Goal: Information Seeking & Learning: Understand process/instructions

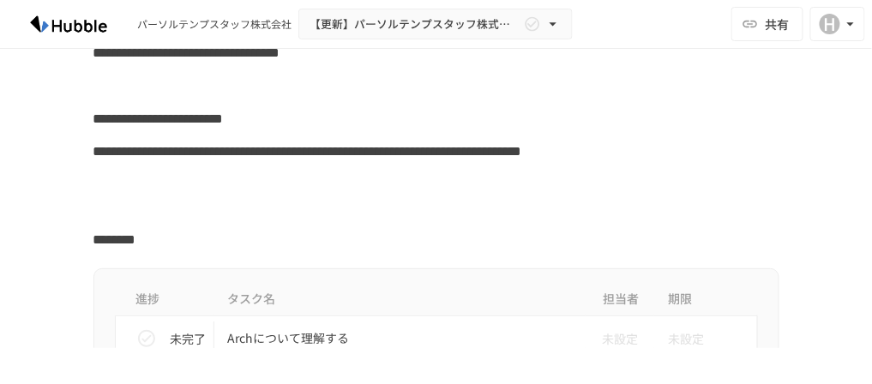
scroll to position [274, 0]
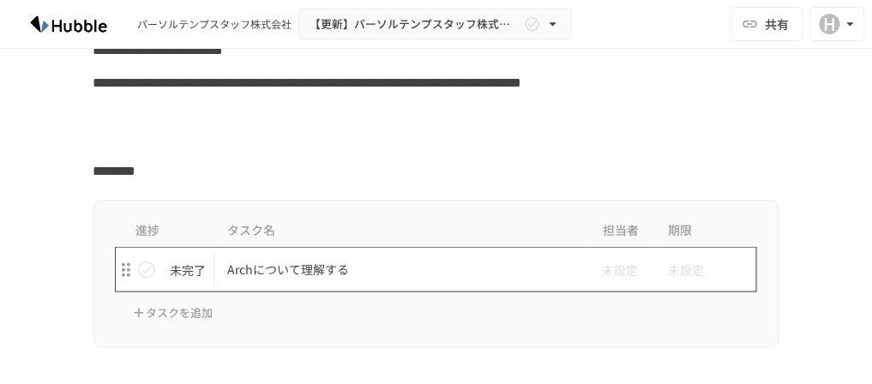
click at [297, 281] on td "Archについて理解する" at bounding box center [400, 269] width 372 height 45
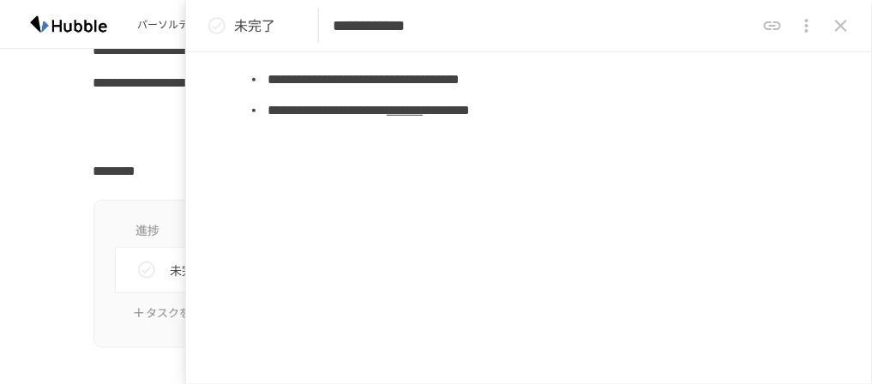
scroll to position [214, 0]
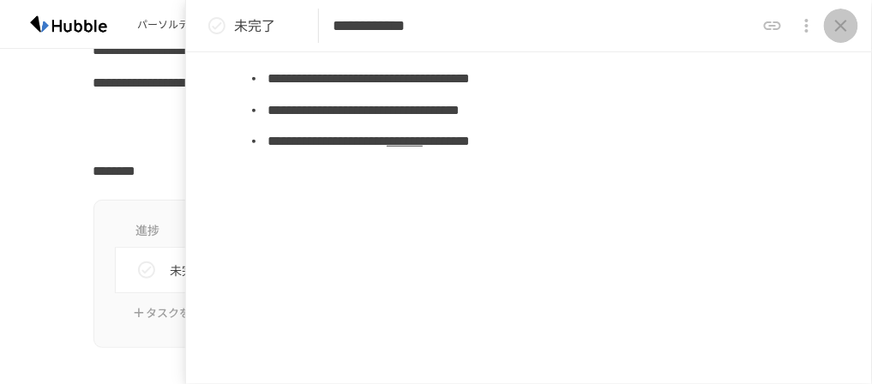
click at [848, 25] on icon "close drawer" at bounding box center [841, 25] width 21 height 21
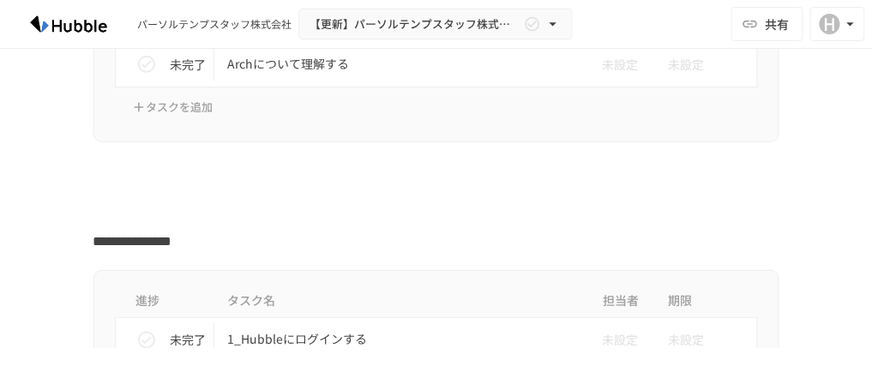
scroll to position [617, 0]
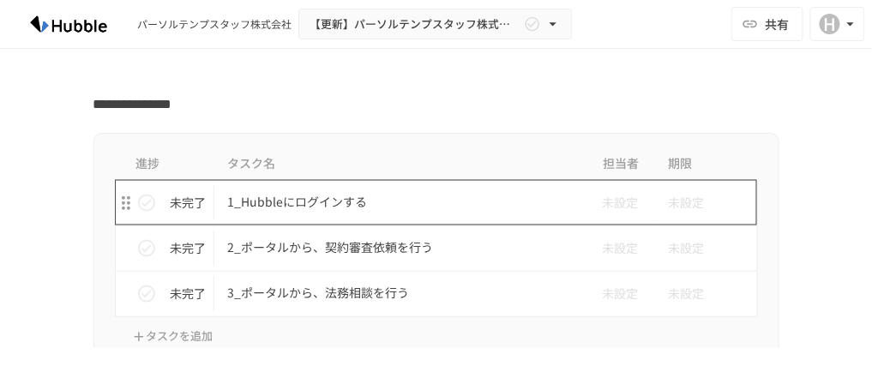
click at [321, 198] on p "1_Hubbleにログインする" at bounding box center [400, 202] width 345 height 21
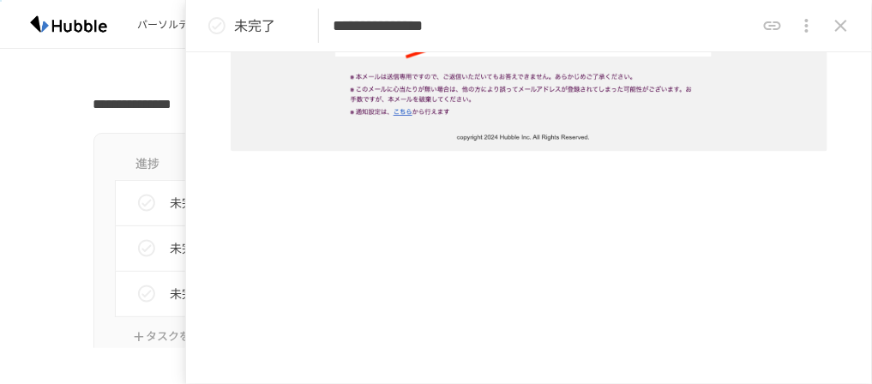
scroll to position [744, 0]
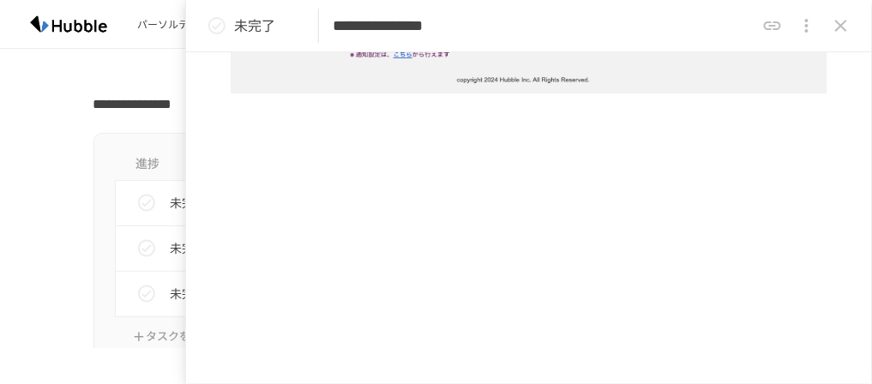
click at [840, 15] on icon "close drawer" at bounding box center [841, 25] width 21 height 21
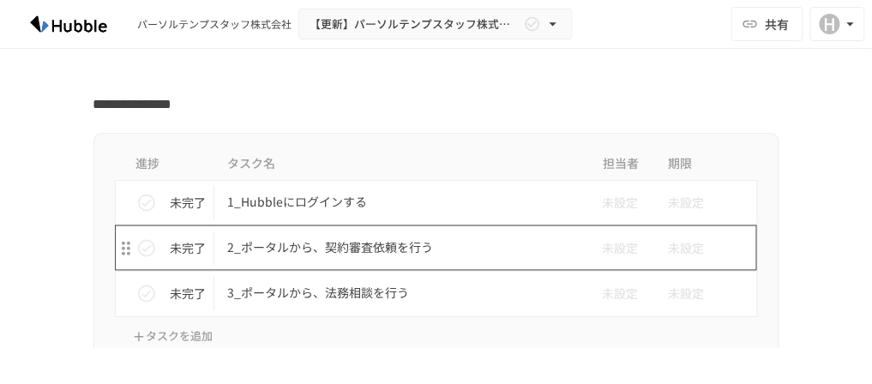
click at [320, 246] on p "2_ポータルから、契約審査依頼を行う" at bounding box center [400, 248] width 345 height 21
click at [431, 246] on p "2_ポータルから、契約審査依頼を行う" at bounding box center [400, 248] width 345 height 21
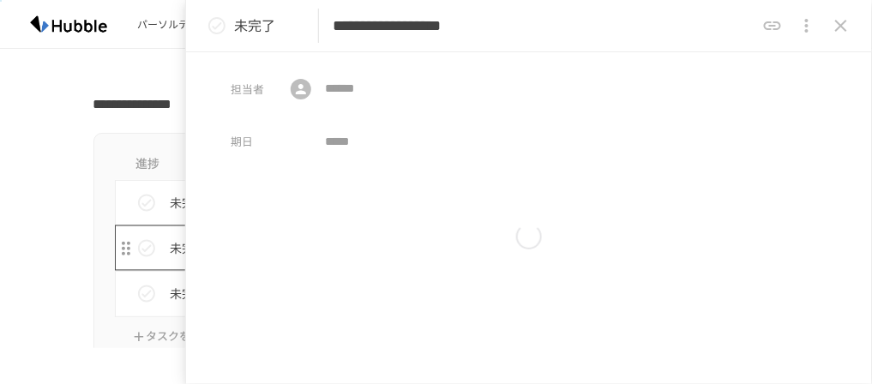
click at [394, 244] on div "**********" at bounding box center [436, 174] width 872 height 348
click at [394, 244] on div at bounding box center [529, 235] width 597 height 115
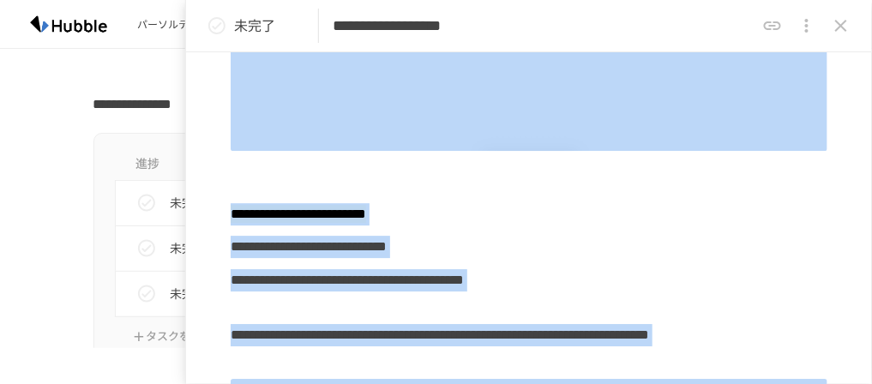
scroll to position [1166, 0]
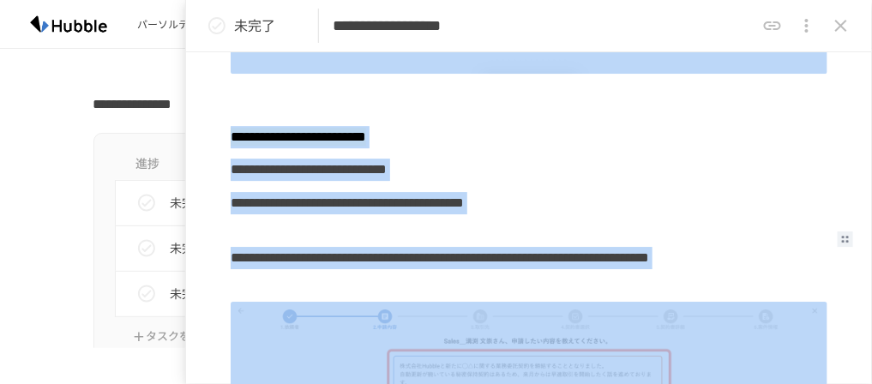
click at [394, 244] on div "**********" at bounding box center [524, 268] width 587 height 55
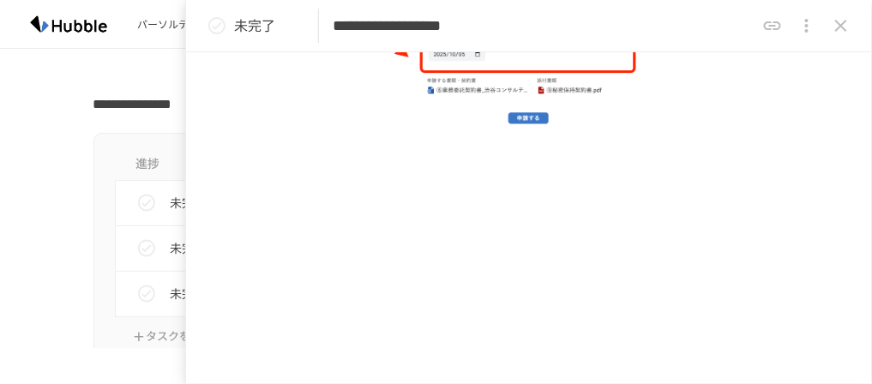
scroll to position [5100, 0]
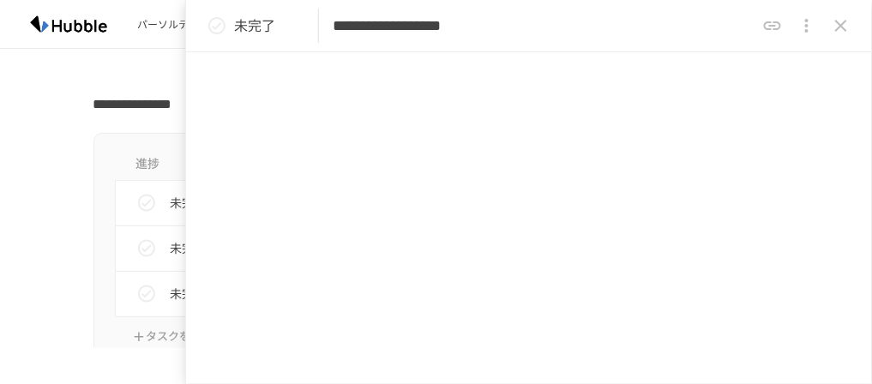
click at [846, 26] on icon "close drawer" at bounding box center [841, 25] width 21 height 21
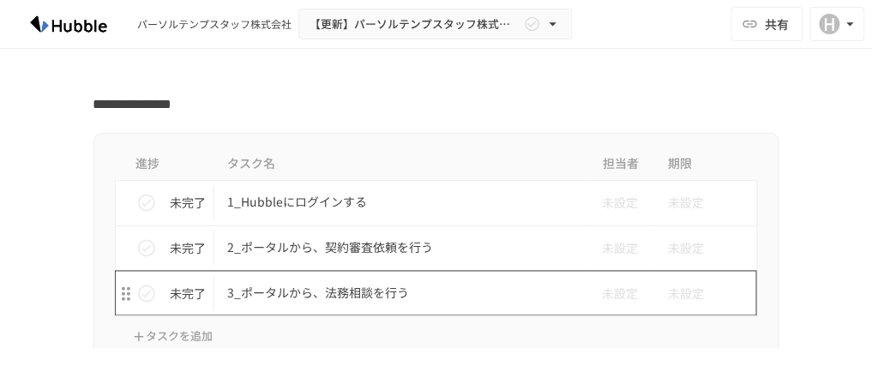
click at [377, 292] on p "3_ポータルから、法務相談を行う" at bounding box center [400, 293] width 345 height 21
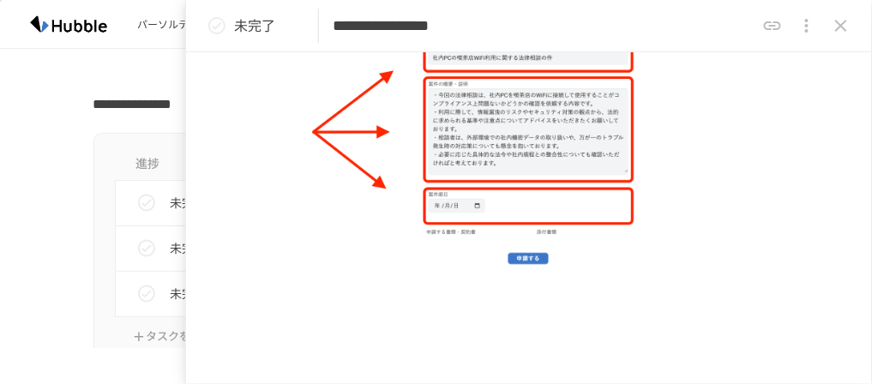
scroll to position [2367, 0]
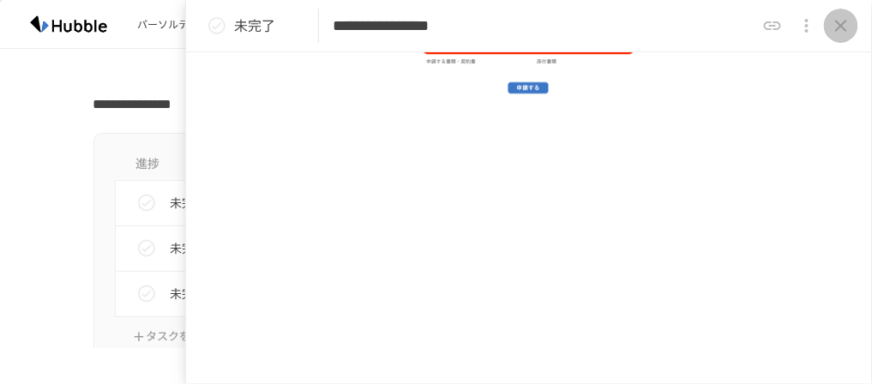
click at [846, 25] on icon "close drawer" at bounding box center [841, 25] width 21 height 21
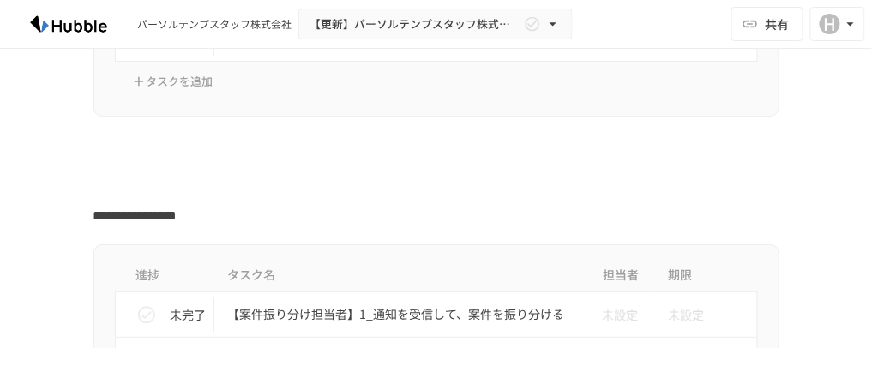
scroll to position [961, 0]
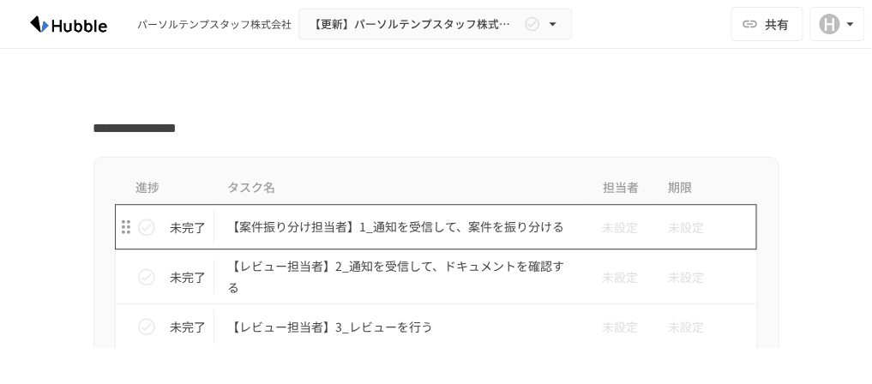
click at [378, 218] on p "【案件振り分け担当者】1_通知を受信して、案件を振り分ける" at bounding box center [400, 226] width 345 height 21
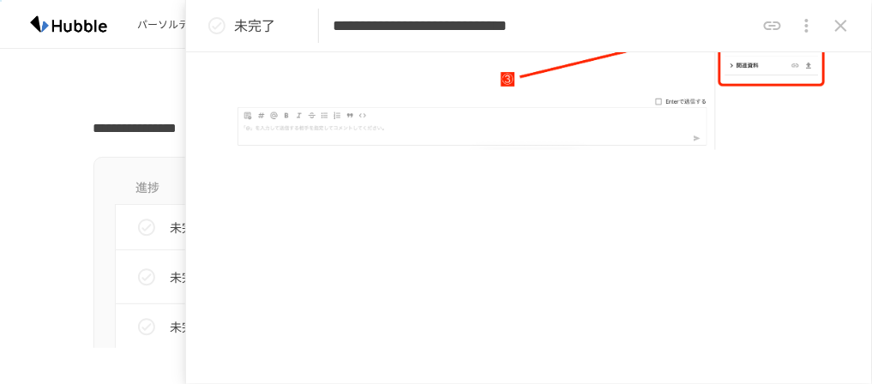
scroll to position [1637, 0]
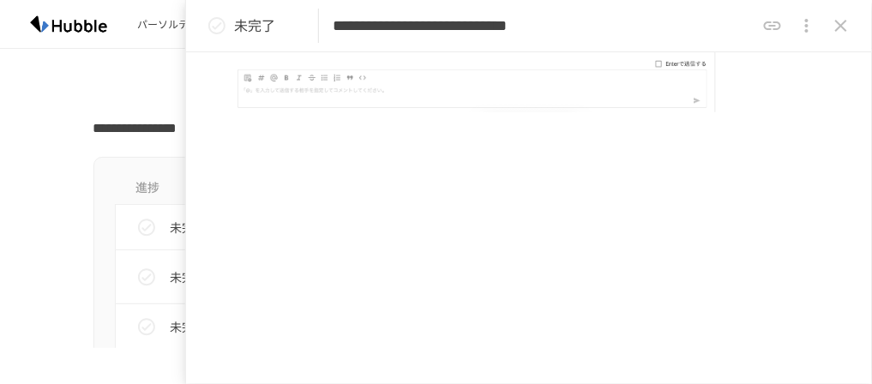
click at [846, 27] on icon "close drawer" at bounding box center [841, 25] width 21 height 21
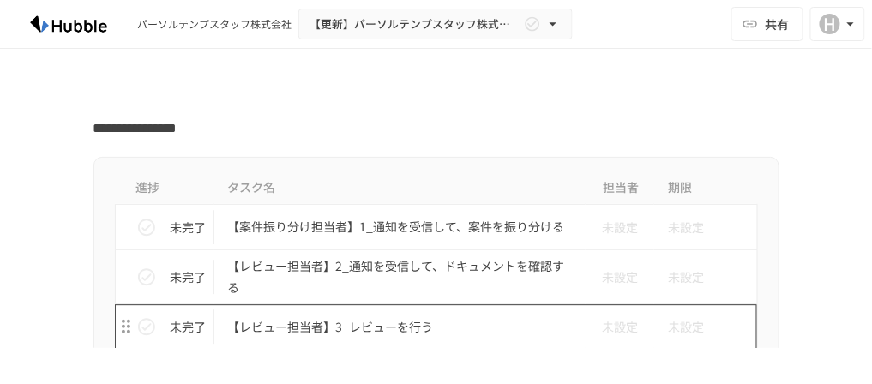
click at [379, 323] on p "【レビュー担当者】3_レビューを行う" at bounding box center [400, 326] width 345 height 21
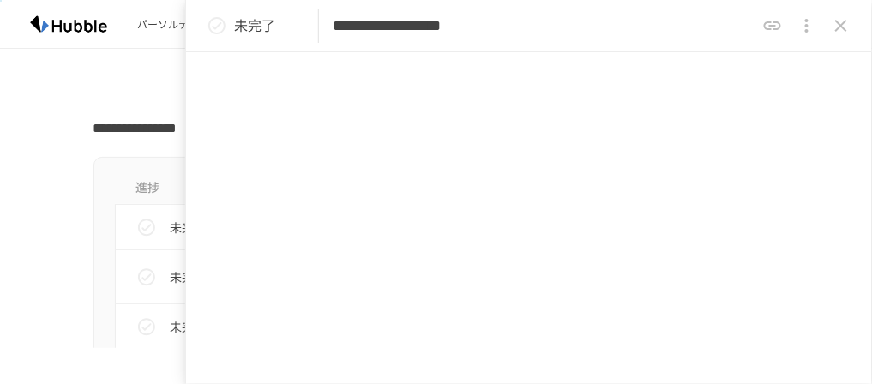
scroll to position [2310, 0]
click at [837, 24] on icon "close drawer" at bounding box center [841, 25] width 21 height 21
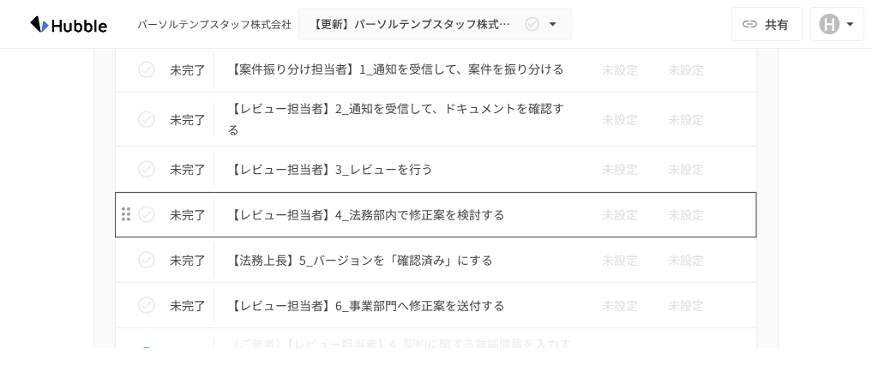
scroll to position [1098, 0]
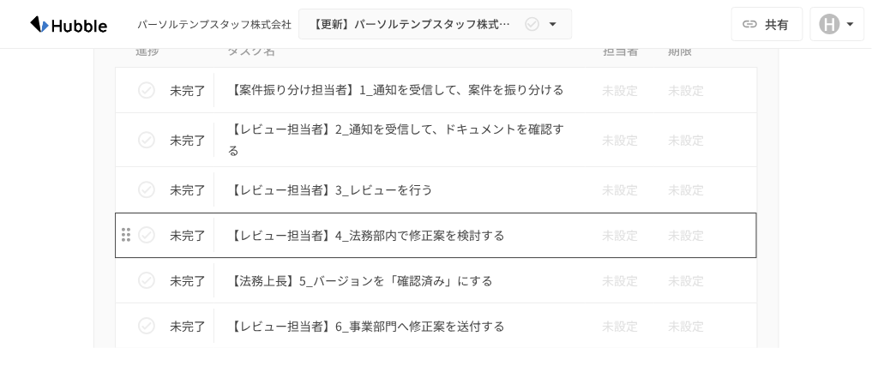
click at [370, 234] on p "【レビュー担当者】4_法務部内で修正案を検討する" at bounding box center [400, 235] width 345 height 21
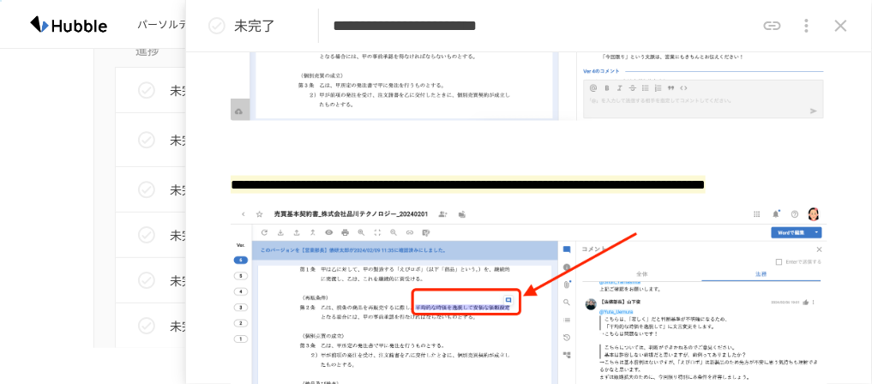
scroll to position [412, 0]
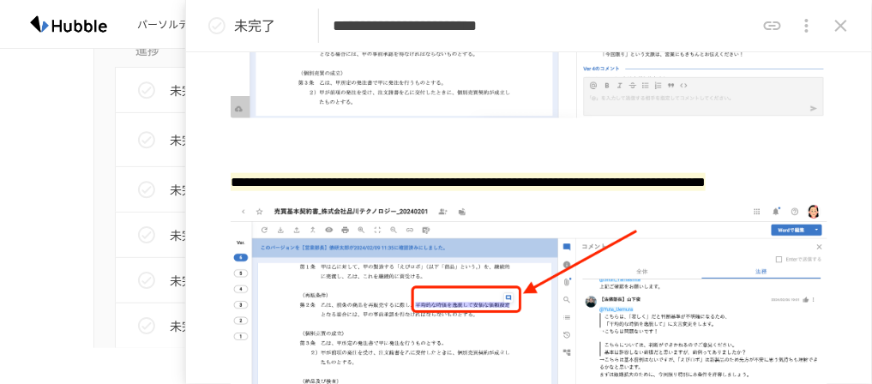
click at [840, 33] on icon "close drawer" at bounding box center [841, 25] width 21 height 21
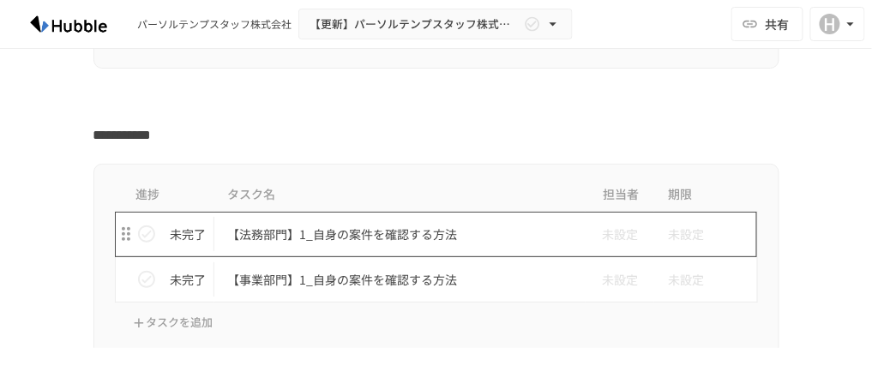
scroll to position [1509, 0]
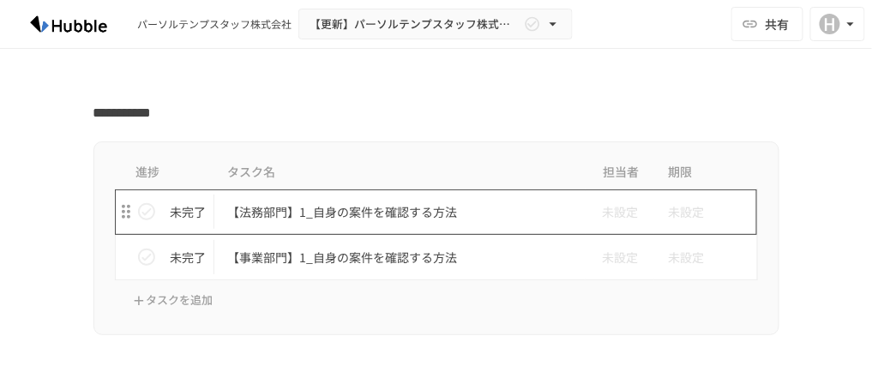
click at [417, 206] on p "【法務部門】1_自身の案件を確認する方法" at bounding box center [400, 212] width 345 height 21
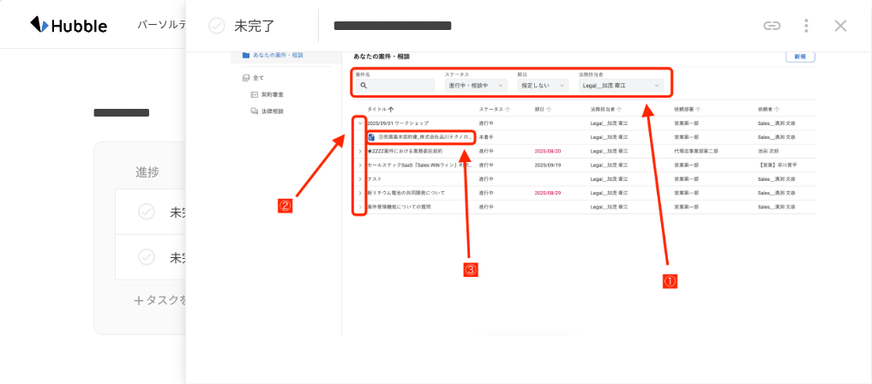
scroll to position [686, 0]
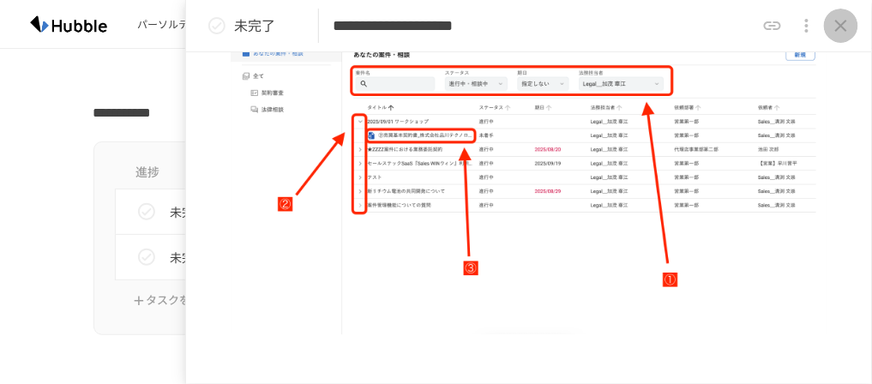
click at [844, 27] on icon "close drawer" at bounding box center [841, 25] width 21 height 21
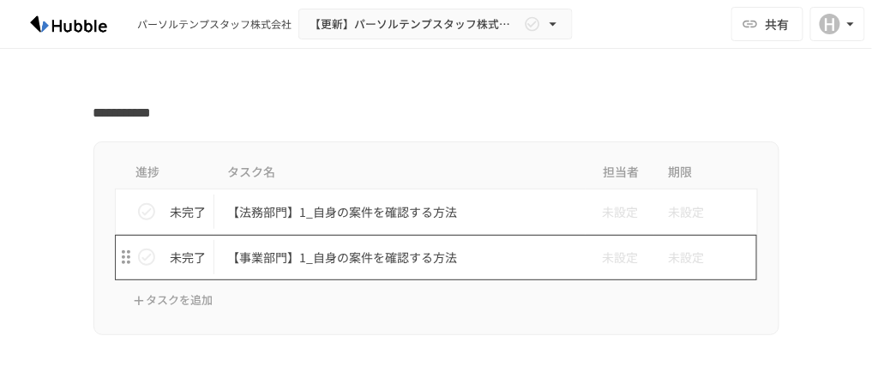
click at [322, 256] on p "【事業部門】1_自身の案件を確認する方法" at bounding box center [400, 257] width 345 height 21
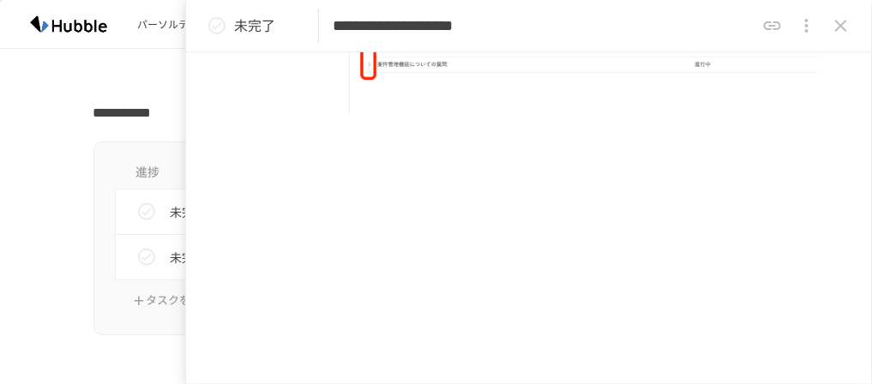
scroll to position [704, 0]
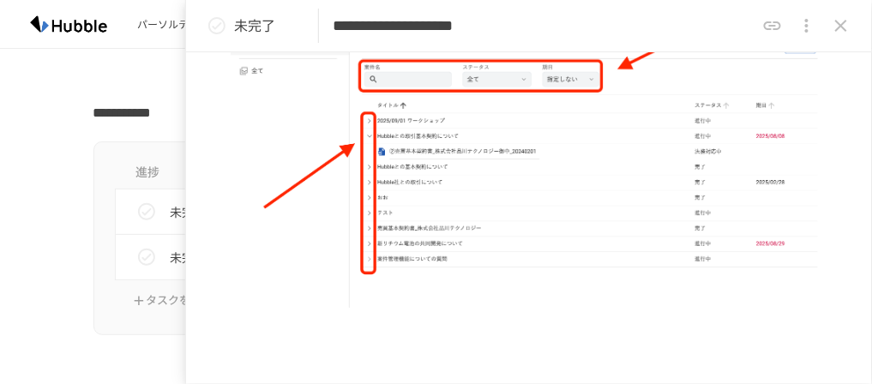
click at [849, 28] on icon "close drawer" at bounding box center [841, 25] width 21 height 21
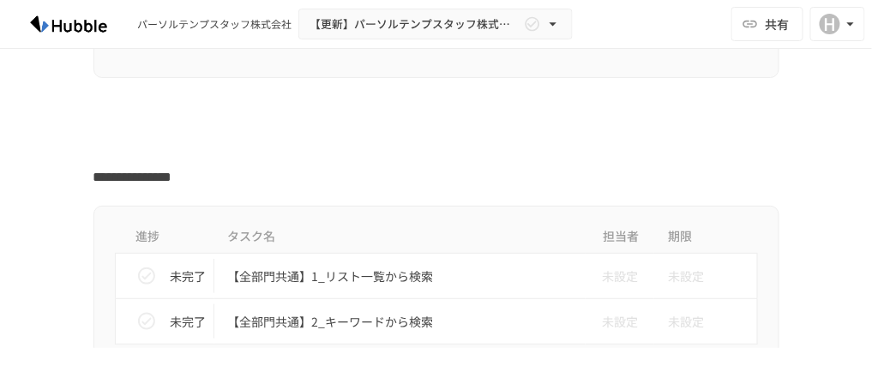
scroll to position [1852, 0]
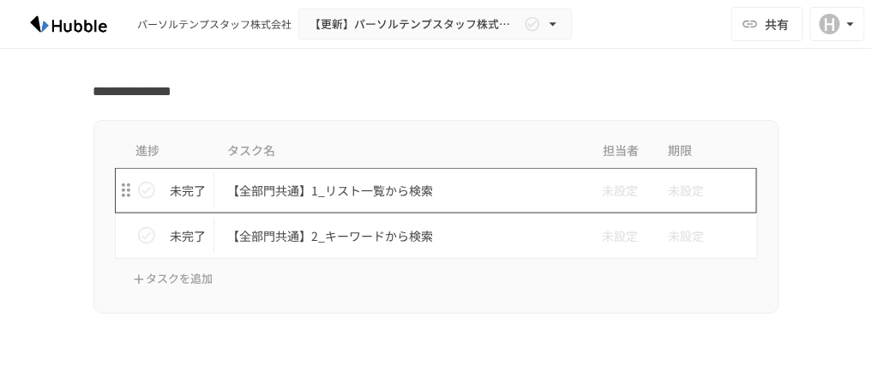
click at [370, 187] on p "【全部門共通】1_リスト一覧から検索" at bounding box center [400, 190] width 345 height 21
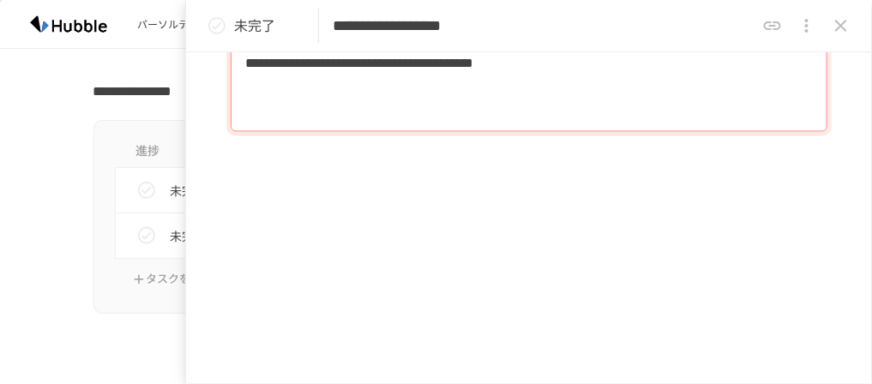
scroll to position [2219, 0]
click at [852, 21] on button "close drawer" at bounding box center [841, 26] width 34 height 34
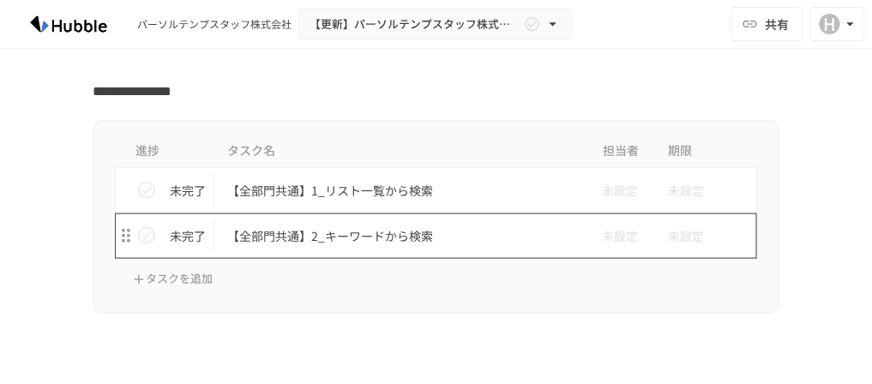
click at [383, 226] on p "【全部門共通】2_キーワードから検索" at bounding box center [400, 236] width 345 height 21
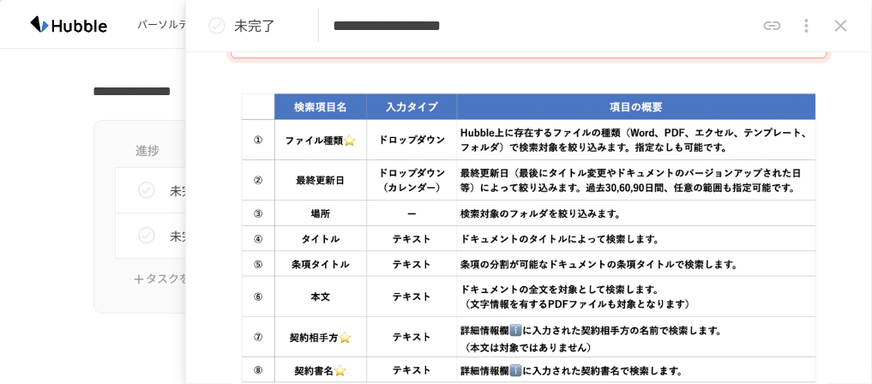
scroll to position [1166, 0]
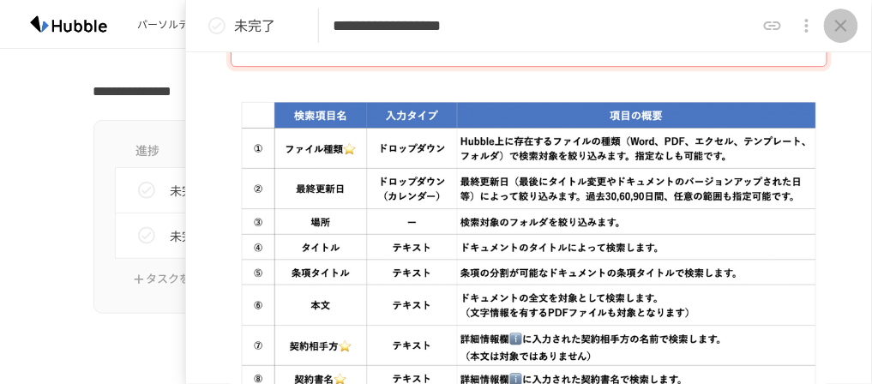
click at [847, 24] on icon "close drawer" at bounding box center [841, 25] width 21 height 21
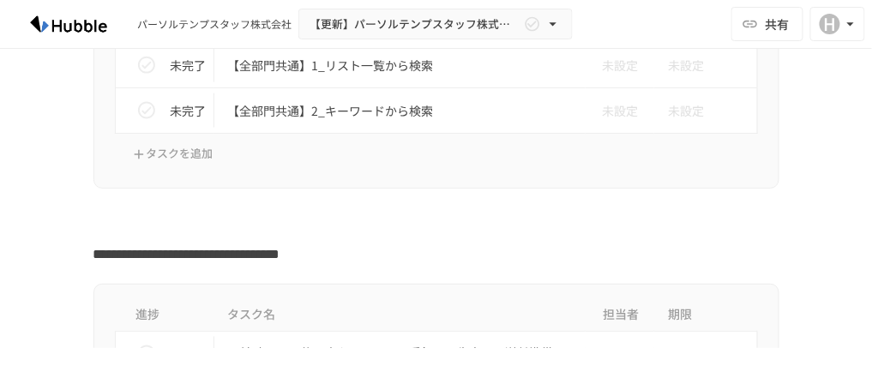
scroll to position [2127, 0]
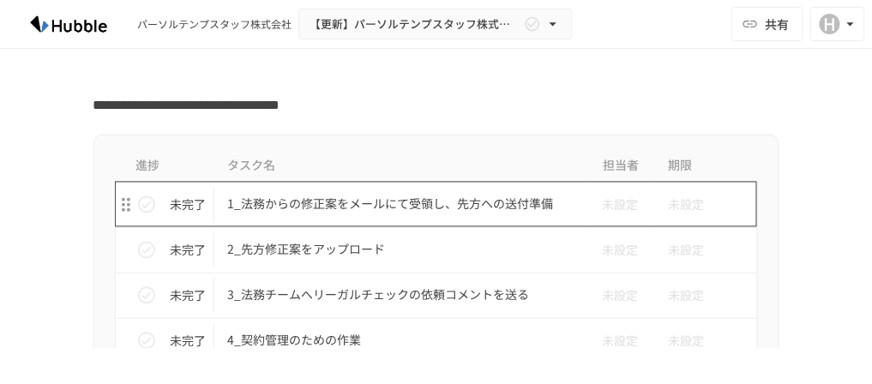
click at [420, 202] on p "1_法務からの修正案をメールにて受領し、先方への送付準備" at bounding box center [400, 204] width 345 height 21
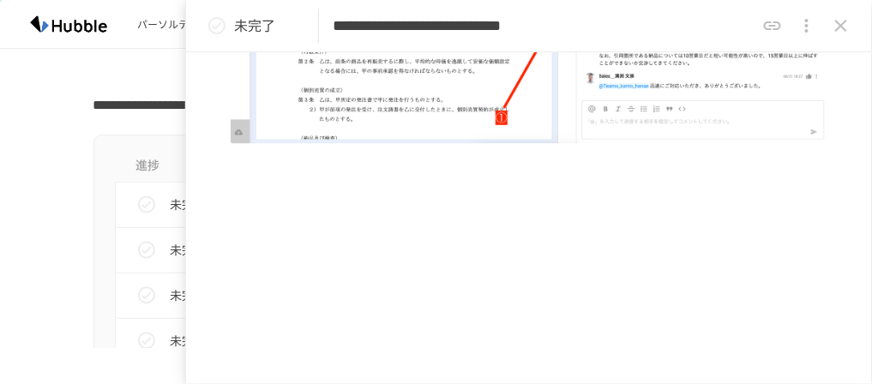
scroll to position [2308, 0]
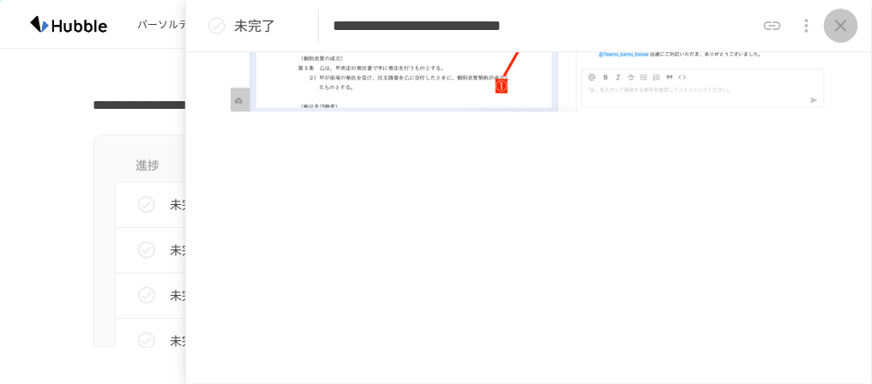
drag, startPoint x: 848, startPoint y: 24, endPoint x: 832, endPoint y: 30, distance: 17.4
click at [847, 24] on icon "close drawer" at bounding box center [841, 25] width 21 height 21
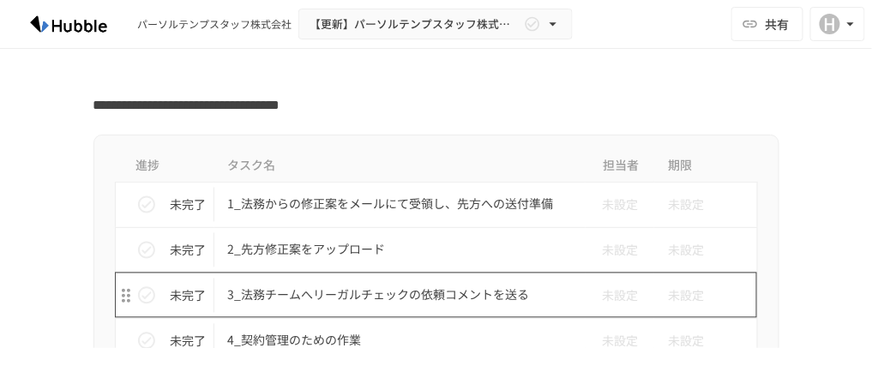
click at [289, 290] on p "3_法務チームへリーガルチェックの依頼コメントを送る" at bounding box center [400, 295] width 345 height 21
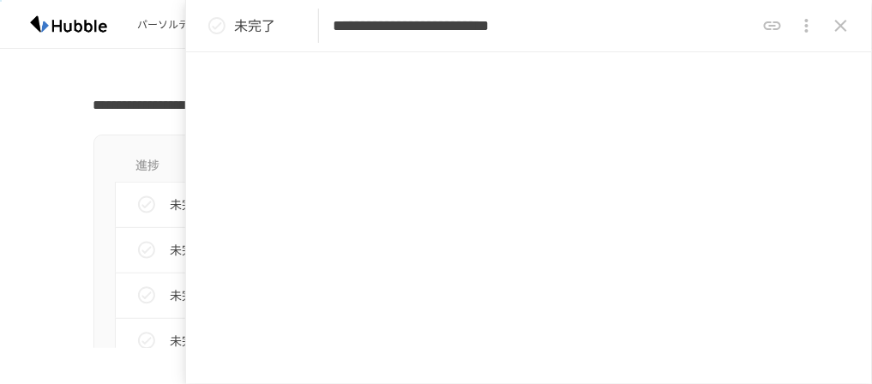
scroll to position [1129, 0]
click at [838, 35] on icon "close drawer" at bounding box center [841, 25] width 21 height 21
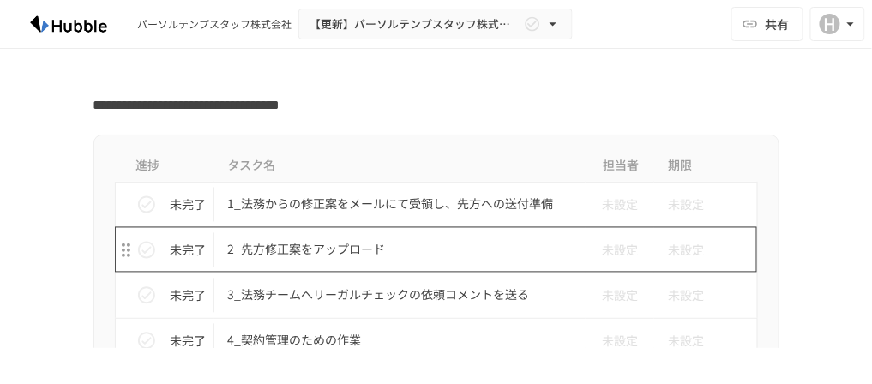
scroll to position [2264, 0]
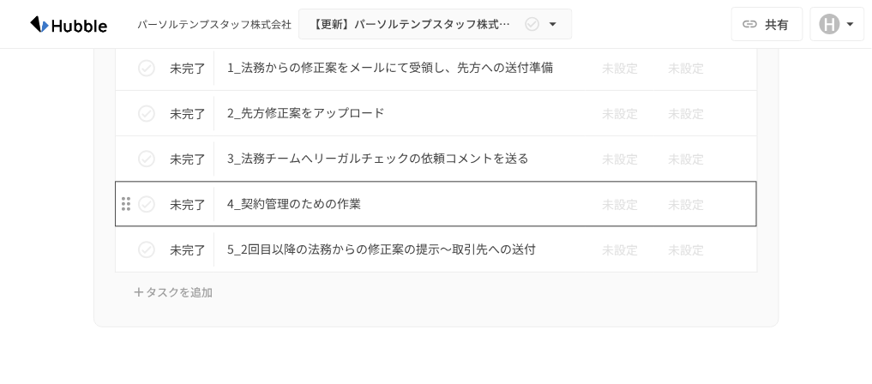
click at [316, 181] on td "4_契約管理のための作業" at bounding box center [400, 203] width 372 height 45
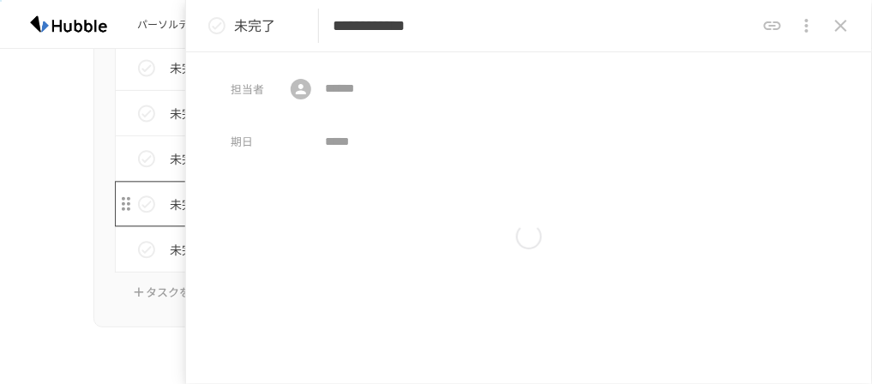
click at [321, 194] on div "**********" at bounding box center [436, 174] width 872 height 348
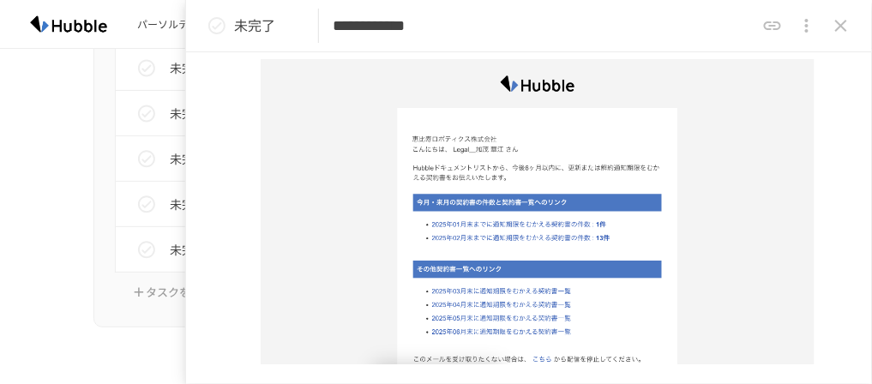
scroll to position [2539, 0]
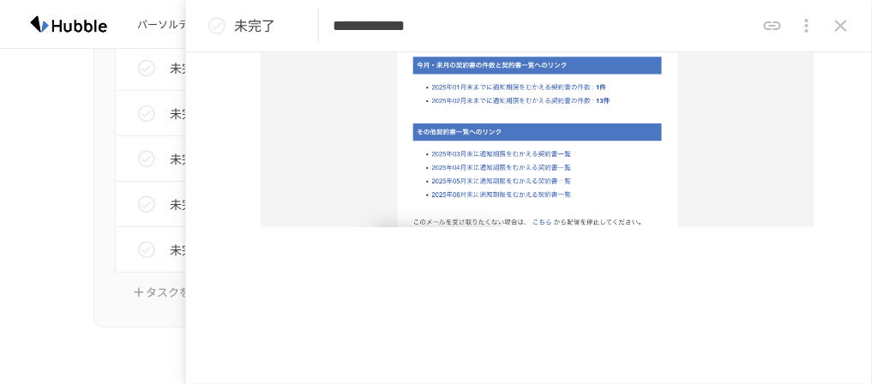
click at [846, 28] on icon "close drawer" at bounding box center [841, 25] width 21 height 21
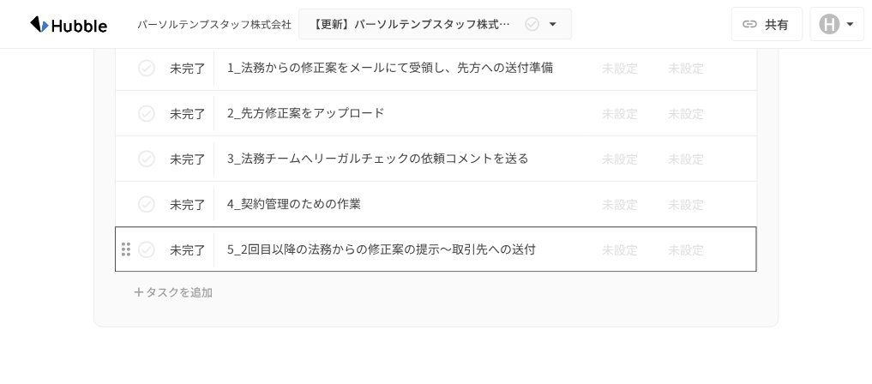
click at [324, 238] on p "5_2回目以降の法務からの修正案の提示〜取引先への送付" at bounding box center [400, 248] width 345 height 21
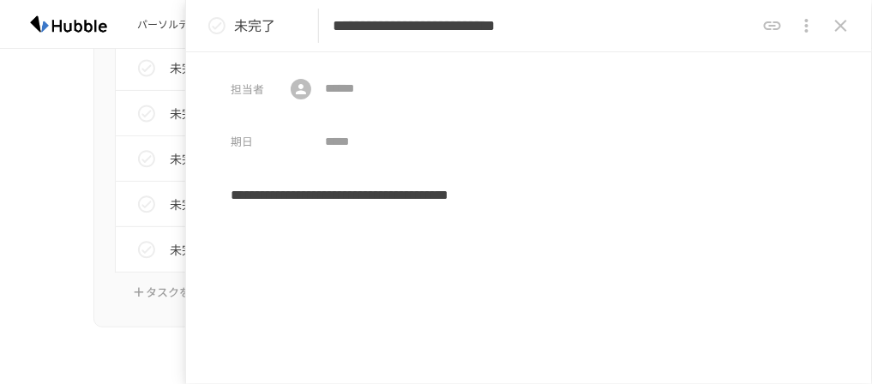
click at [841, 27] on icon "close drawer" at bounding box center [841, 25] width 21 height 21
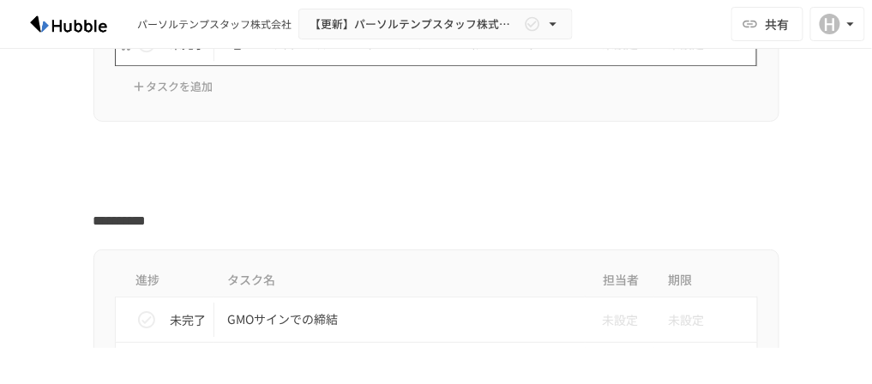
scroll to position [2607, 0]
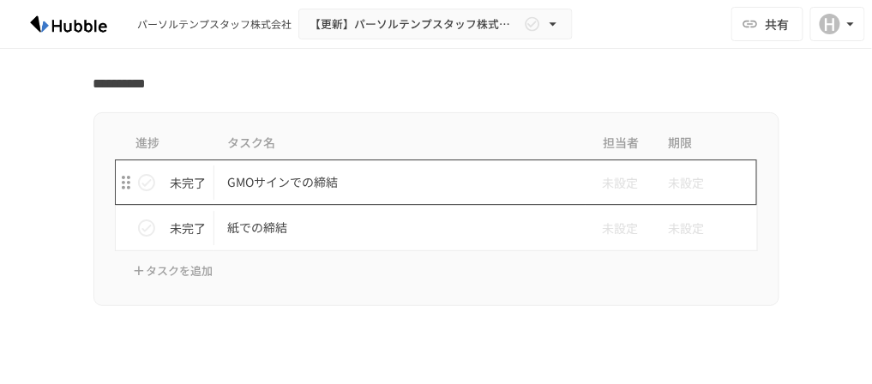
click at [309, 172] on p "GMOサインでの締結" at bounding box center [400, 182] width 345 height 21
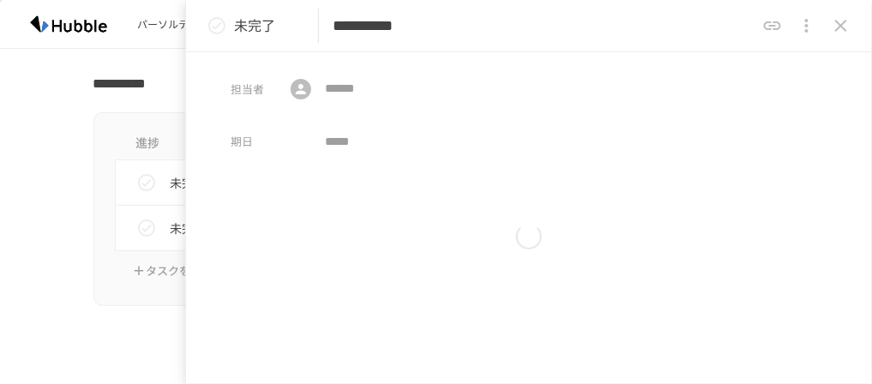
click at [329, 168] on div "担当者 ​ ​ 期日 ​ Convert to 見出し リスト テキスト" at bounding box center [529, 218] width 686 height 332
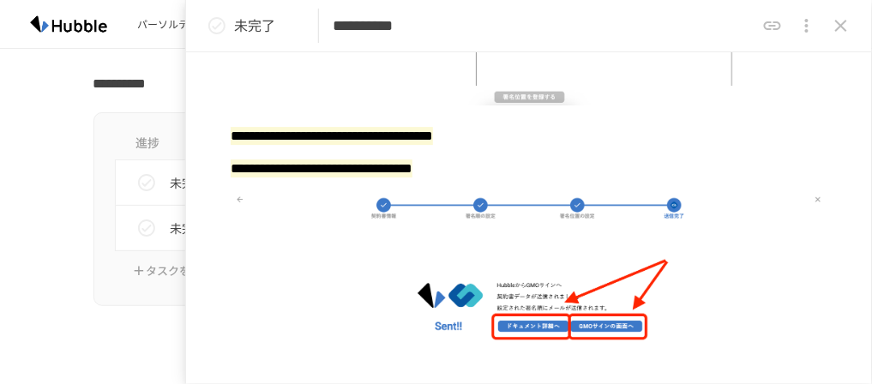
scroll to position [2676, 0]
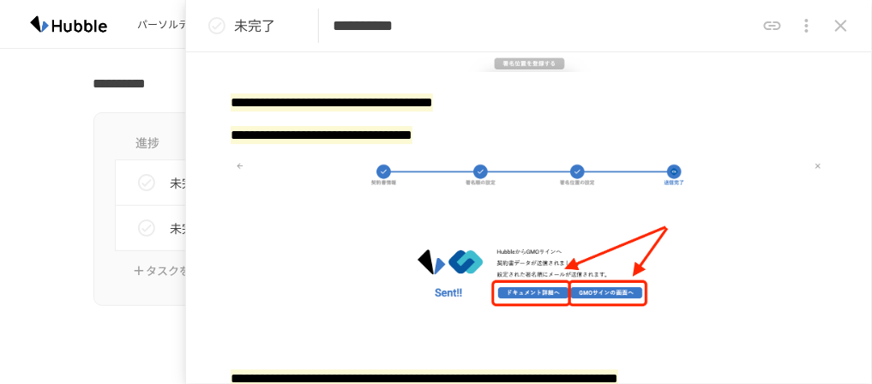
click at [847, 24] on icon "close drawer" at bounding box center [841, 25] width 21 height 21
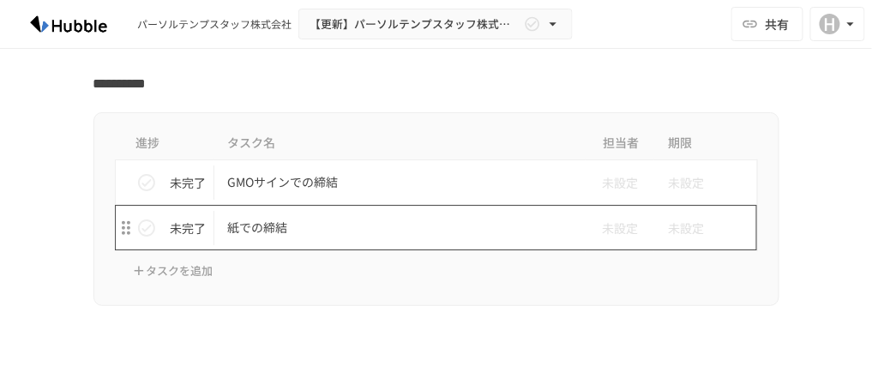
click at [246, 217] on p "紙での締結" at bounding box center [400, 227] width 345 height 21
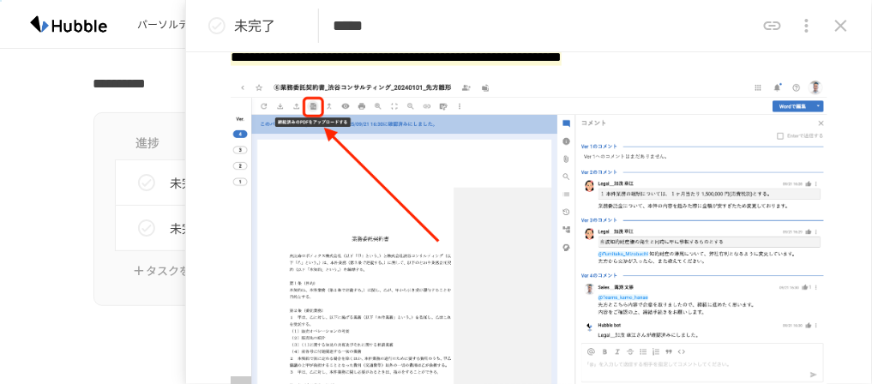
scroll to position [623, 0]
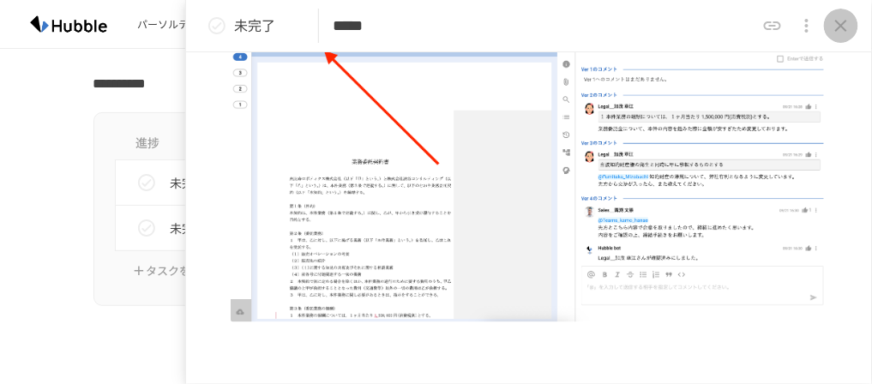
click at [839, 30] on icon "close drawer" at bounding box center [841, 25] width 21 height 21
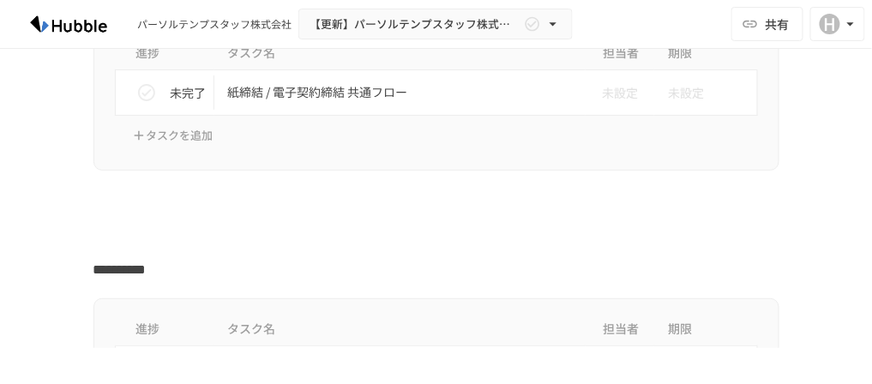
scroll to position [2950, 0]
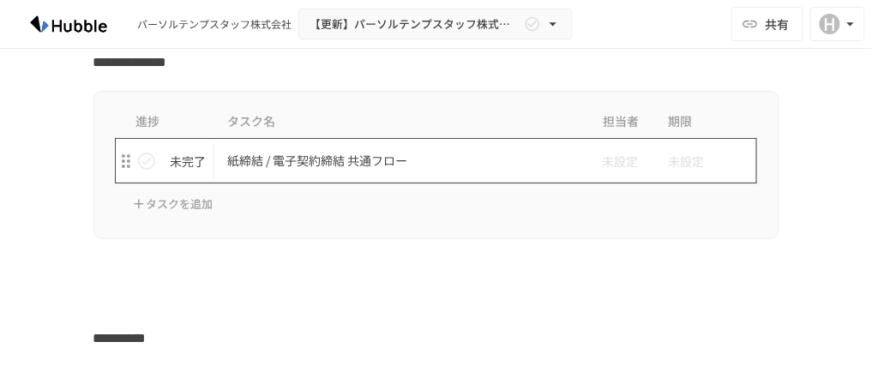
click at [352, 150] on p "紙締結 / 電子契約締結 共通フロー" at bounding box center [400, 160] width 345 height 21
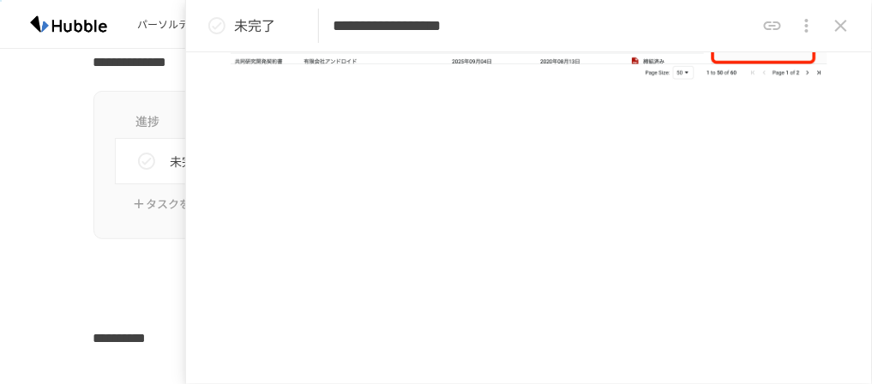
scroll to position [1467, 0]
click at [844, 20] on icon "close drawer" at bounding box center [841, 25] width 21 height 21
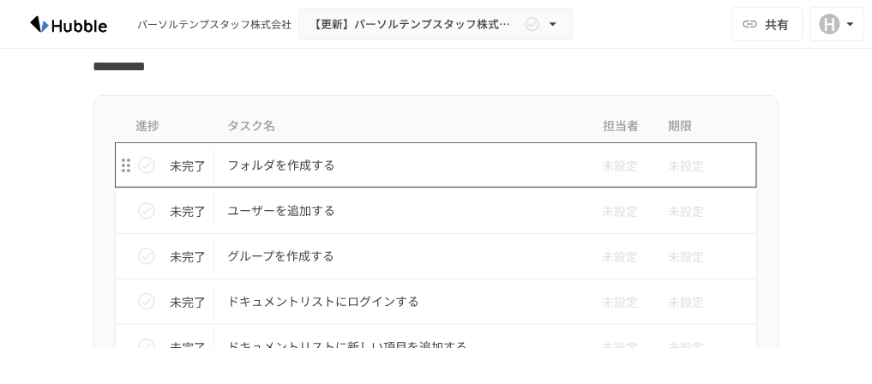
scroll to position [3225, 0]
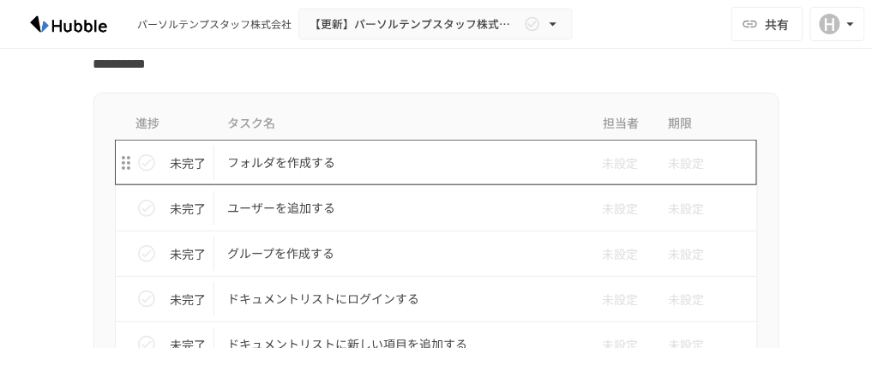
click at [300, 152] on p "フォルダを作成する" at bounding box center [400, 162] width 345 height 21
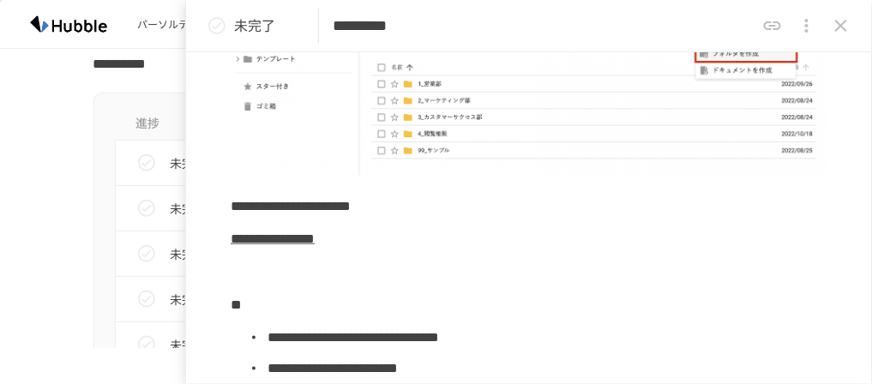
scroll to position [274, 0]
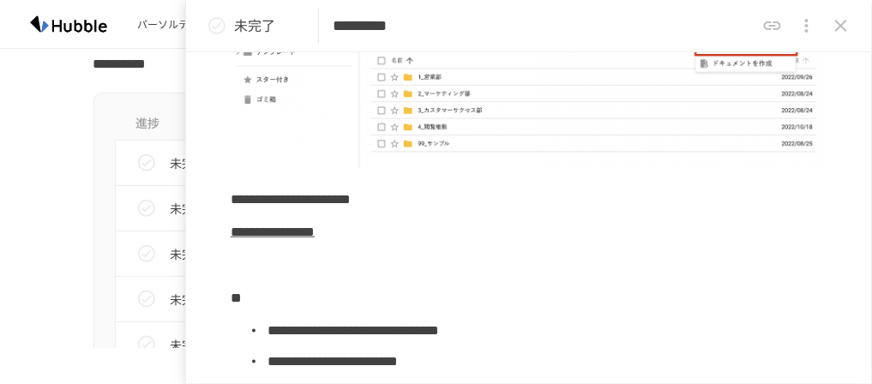
click at [838, 25] on icon "close drawer" at bounding box center [841, 25] width 21 height 21
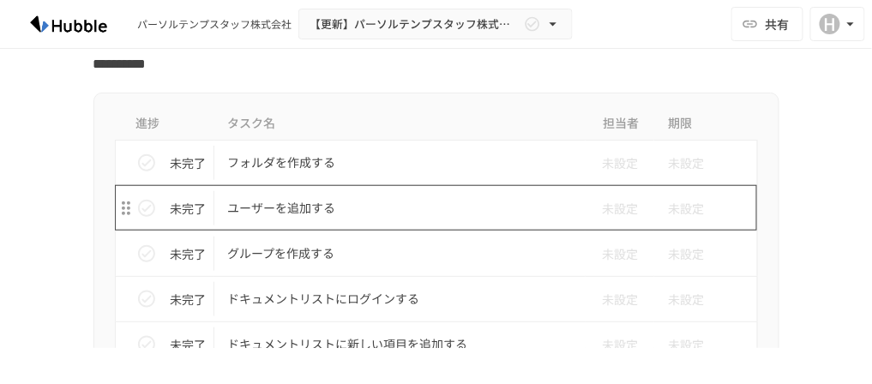
click at [282, 197] on p "ユーザーを追加する" at bounding box center [400, 207] width 345 height 21
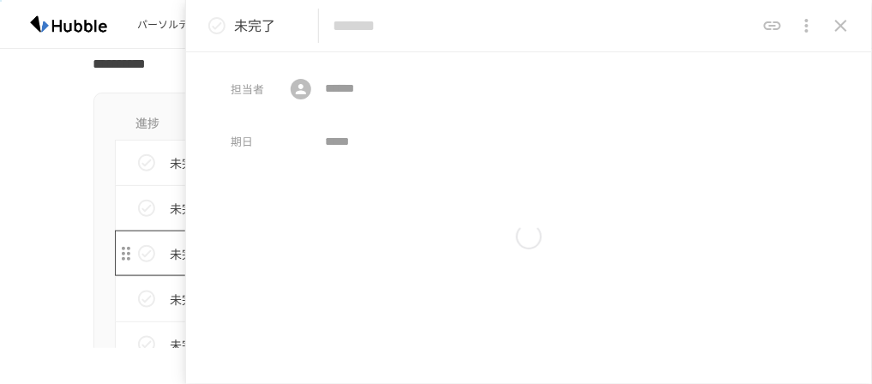
type input "*********"
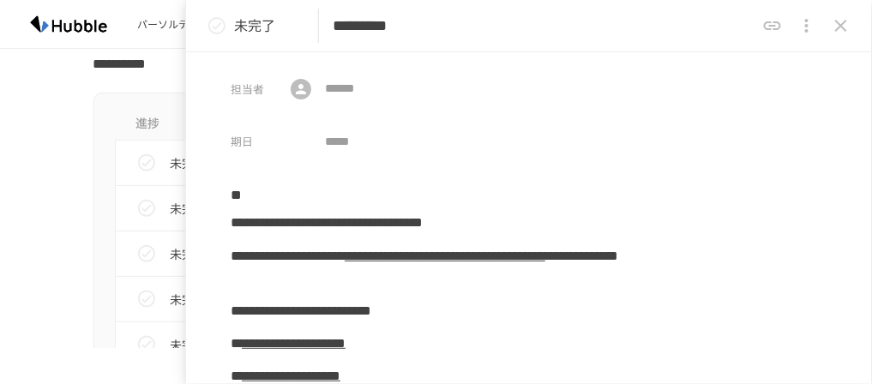
click at [840, 25] on icon "close drawer" at bounding box center [841, 26] width 12 height 12
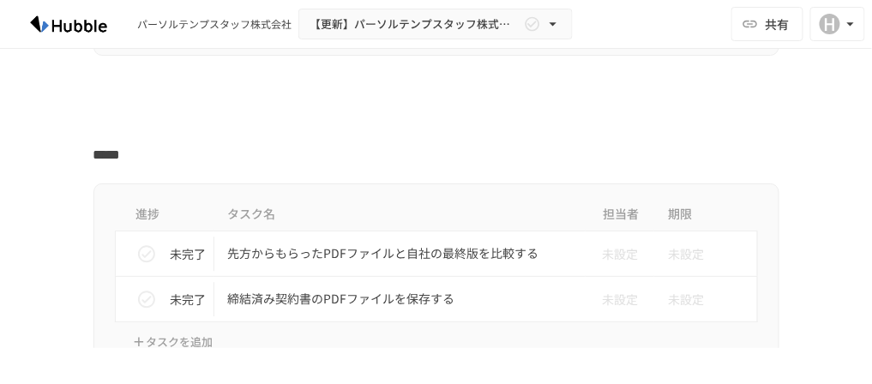
scroll to position [3842, 0]
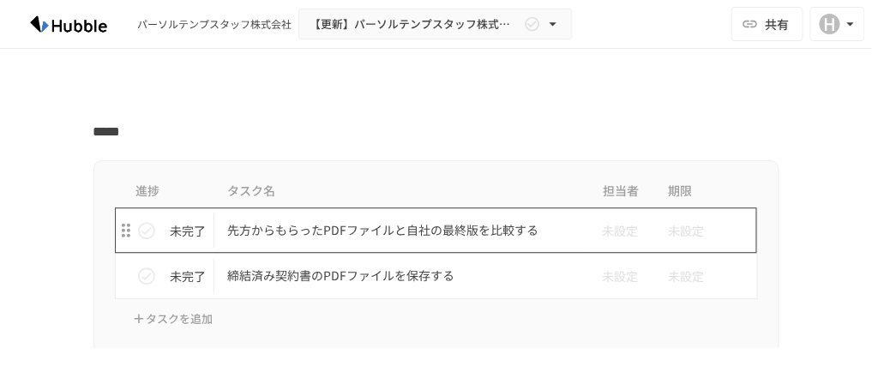
click at [328, 220] on p "先方からもらったPDFファイルと自社の最終版を比較する" at bounding box center [400, 230] width 345 height 21
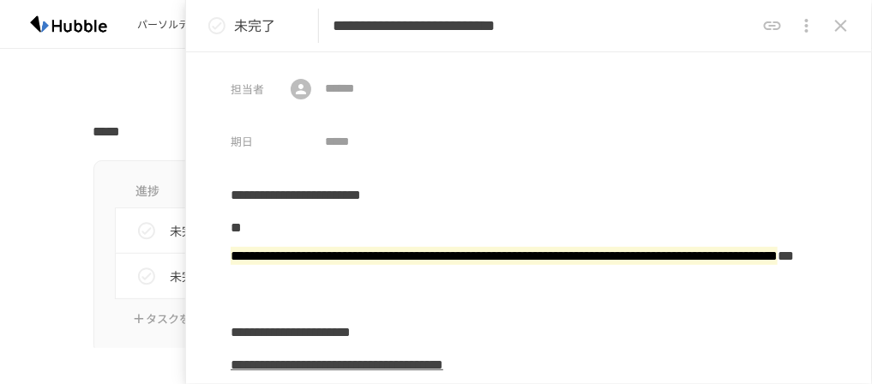
click at [846, 14] on button "close drawer" at bounding box center [841, 26] width 34 height 34
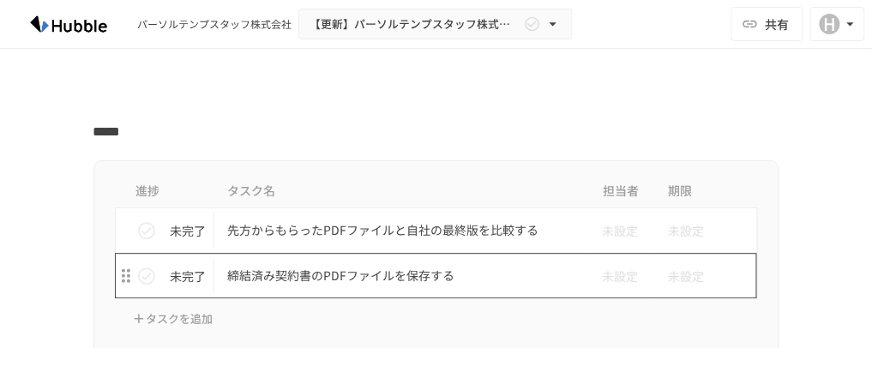
click at [395, 265] on p "締結済み契約書のPDFファイルを保存する" at bounding box center [400, 275] width 345 height 21
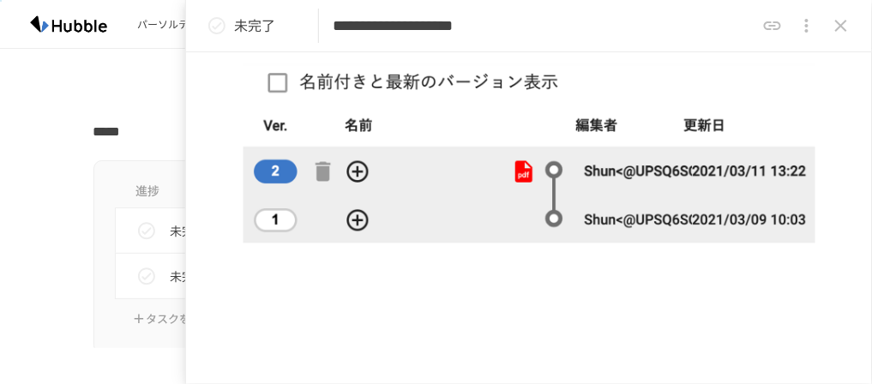
scroll to position [750, 0]
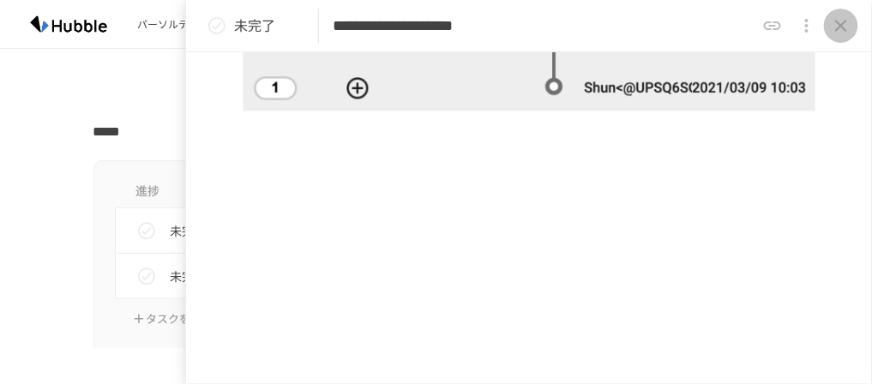
click at [835, 23] on icon "close drawer" at bounding box center [841, 25] width 21 height 21
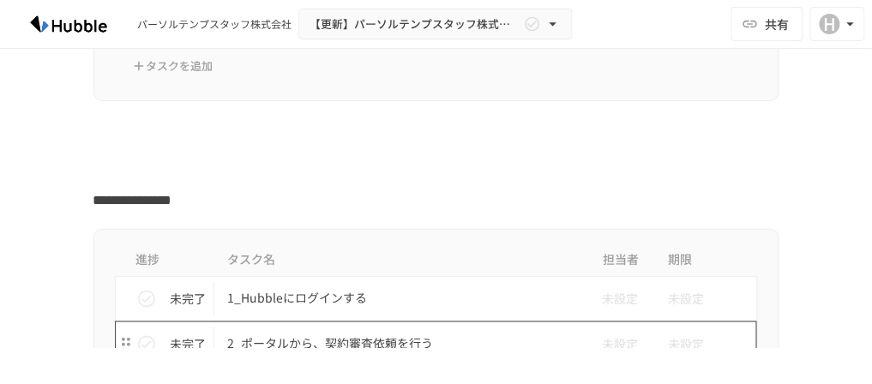
scroll to position [450, 0]
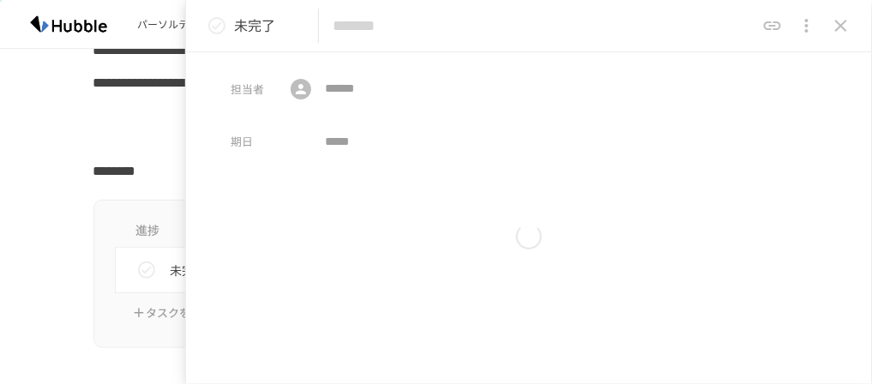
type input "**********"
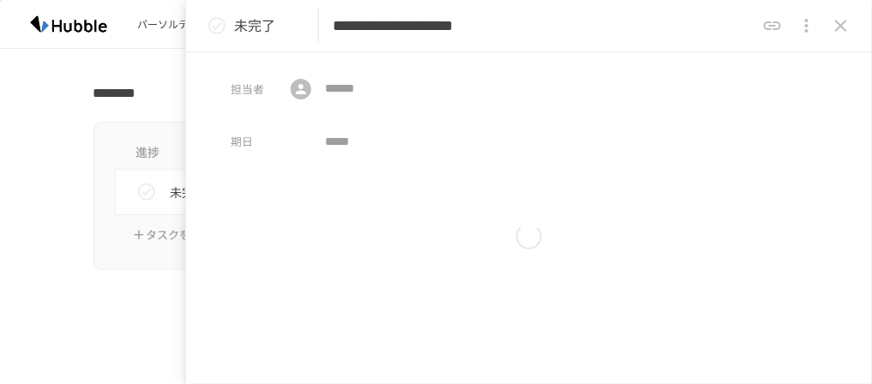
scroll to position [412, 0]
